Goal: Task Accomplishment & Management: Complete application form

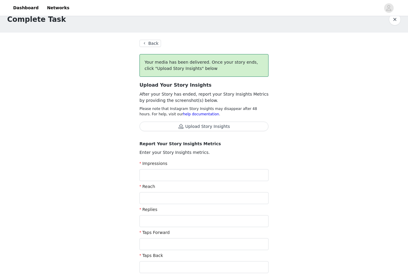
scroll to position [15, 0]
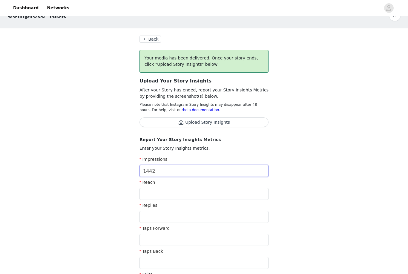
type input "1,442"
click at [167, 193] on input "text" at bounding box center [204, 194] width 129 height 12
type input "1,069"
click at [197, 218] on input "text" at bounding box center [204, 217] width 129 height 12
type input "1"
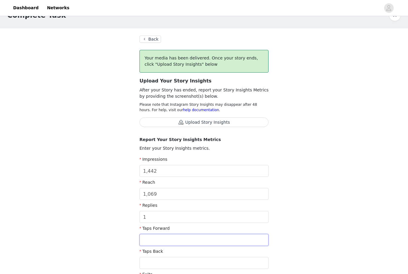
click at [165, 238] on input "text" at bounding box center [204, 240] width 129 height 12
type input "693"
click at [179, 266] on input "text" at bounding box center [204, 263] width 129 height 12
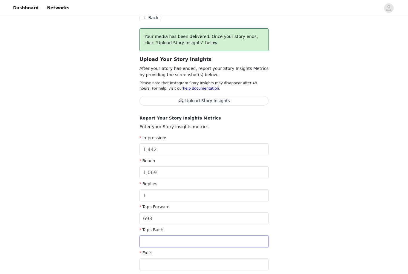
scroll to position [72, 0]
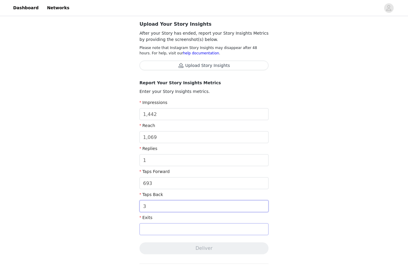
type input "3"
click at [158, 234] on input "text" at bounding box center [204, 229] width 129 height 12
type input "351"
click at [346, 169] on div "Complete Task Back Your media has been delivered. Once your story ends, click "…" at bounding box center [204, 206] width 408 height 522
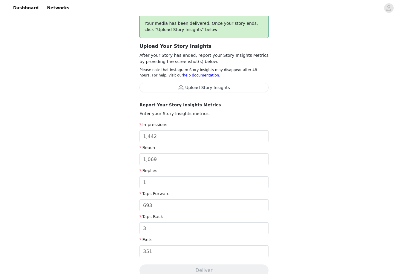
scroll to position [51, 0]
click at [212, 83] on button "Upload Story Insights" at bounding box center [204, 87] width 129 height 10
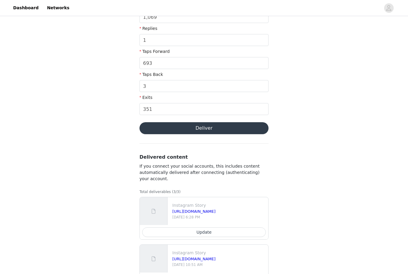
click at [247, 132] on button "Deliver" at bounding box center [204, 129] width 129 height 12
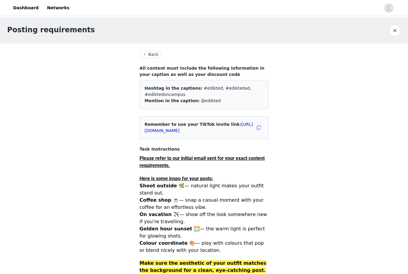
click at [251, 12] on div at bounding box center [227, 7] width 308 height 13
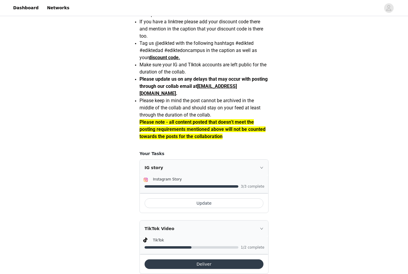
scroll to position [483, 0]
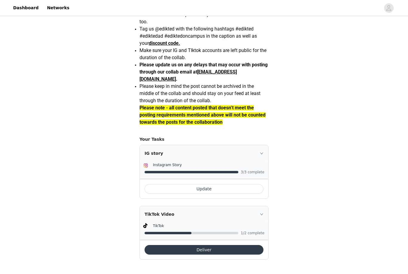
click at [263, 222] on div "TikTok Video" at bounding box center [204, 214] width 129 height 16
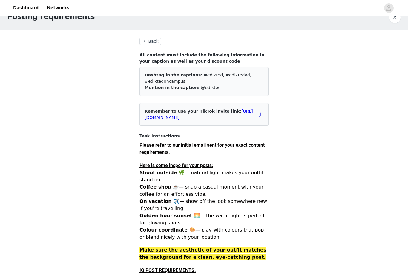
scroll to position [0, 0]
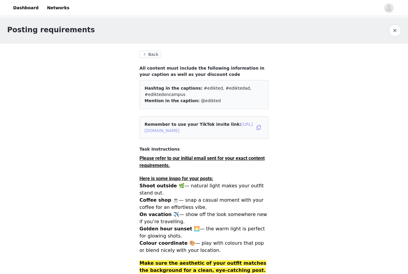
click at [226, 133] on link "[URL][DOMAIN_NAME]" at bounding box center [199, 127] width 109 height 11
